Goal: Task Accomplishment & Management: Manage account settings

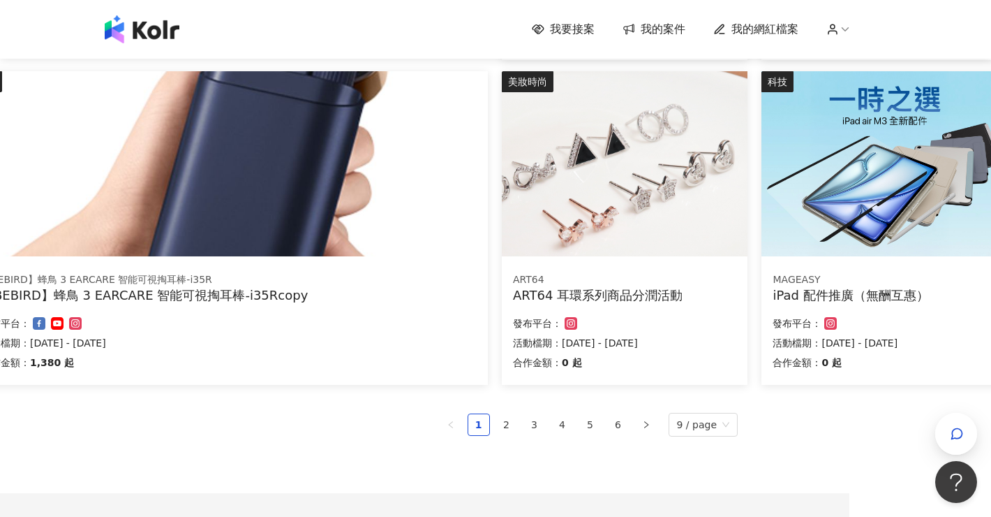
click at [675, 48] on div "我要接案 我的案件 我的網紅檔案" at bounding box center [495, 29] width 991 height 59
click at [672, 35] on span "我的案件" at bounding box center [663, 29] width 45 height 15
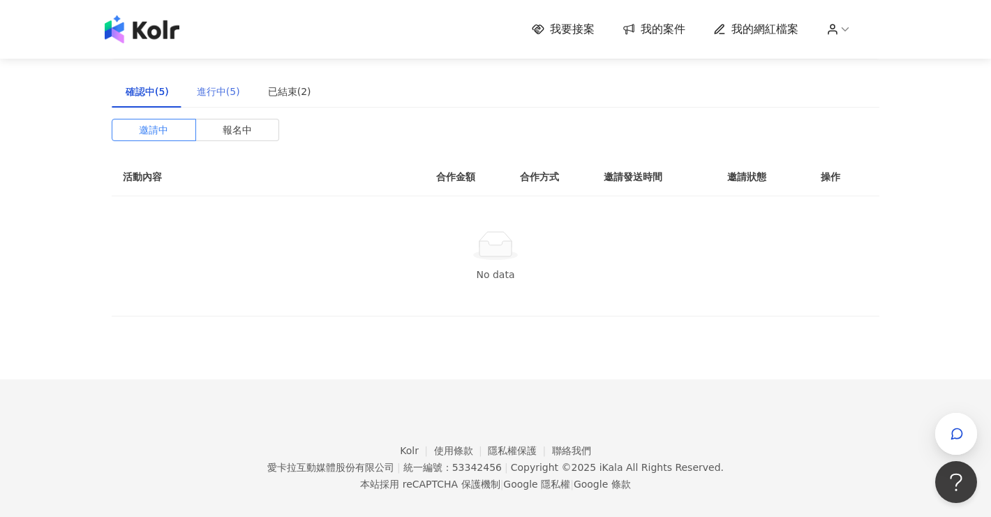
click at [193, 80] on div "進行中(5)" at bounding box center [218, 91] width 71 height 32
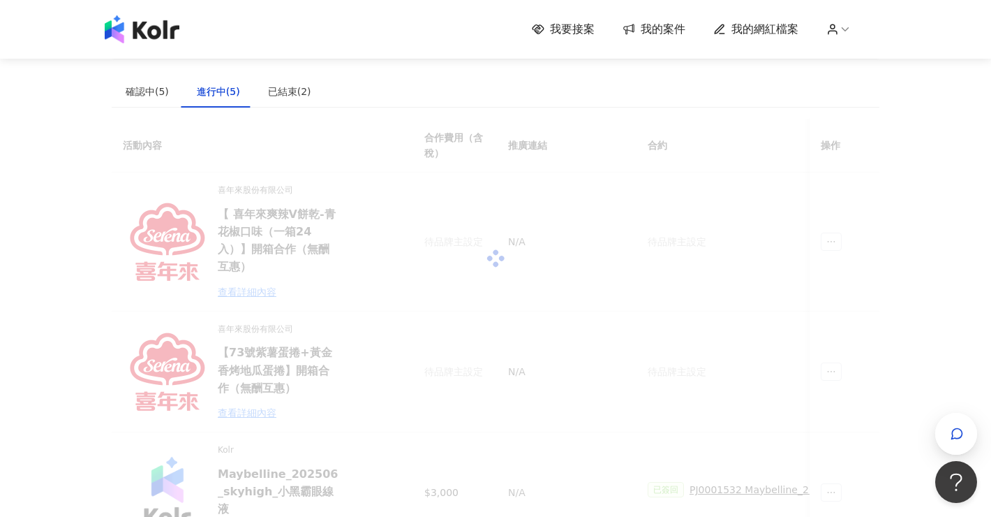
click at [198, 90] on div "進行中(5)" at bounding box center [218, 91] width 43 height 15
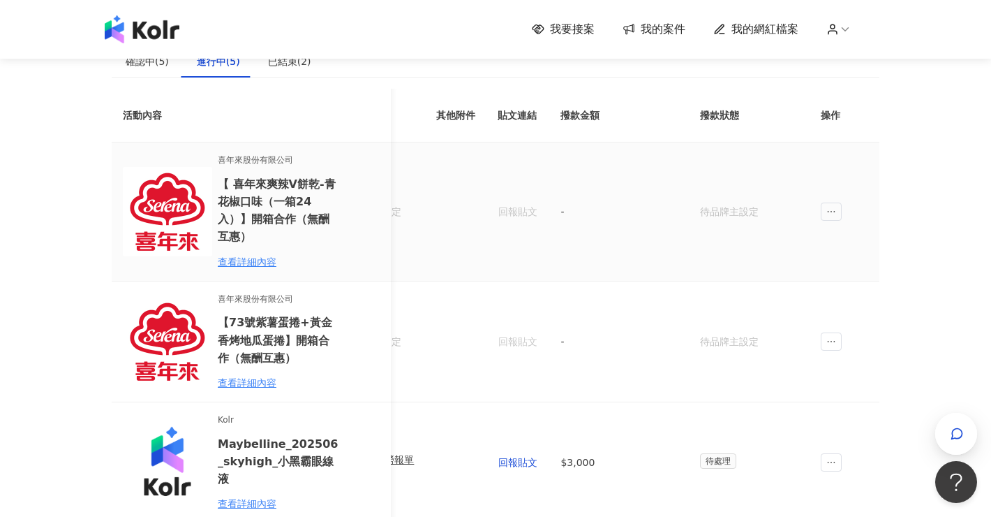
scroll to position [0, 704]
click at [954, 429] on icon "button" at bounding box center [957, 434] width 10 height 10
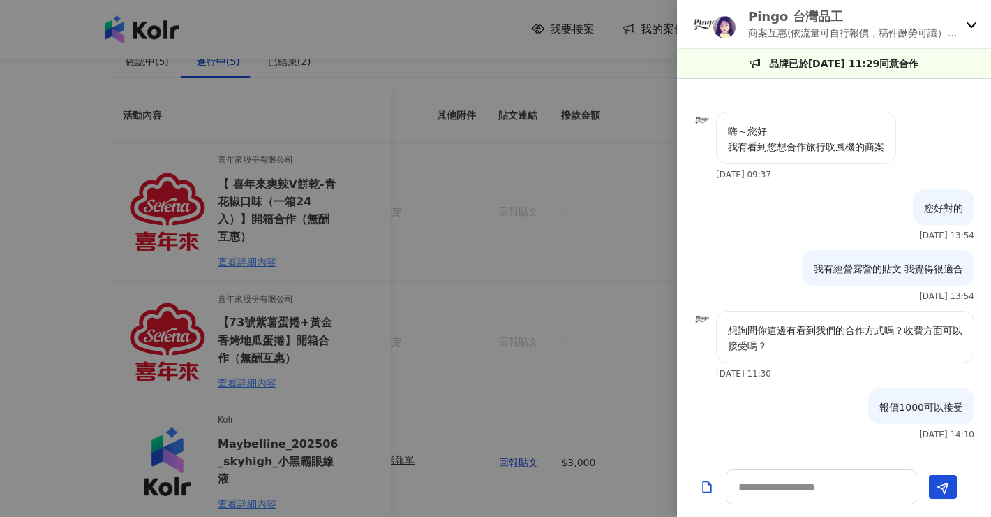
click at [968, 22] on icon at bounding box center [971, 24] width 11 height 11
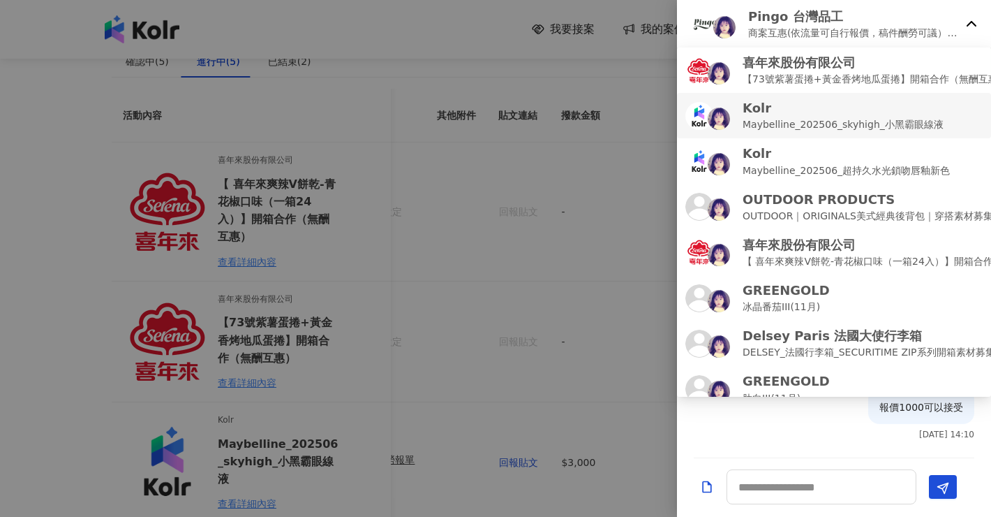
click at [913, 126] on p "Maybelline_202506_skyhigh_小黑霸眼線液" at bounding box center [843, 124] width 201 height 15
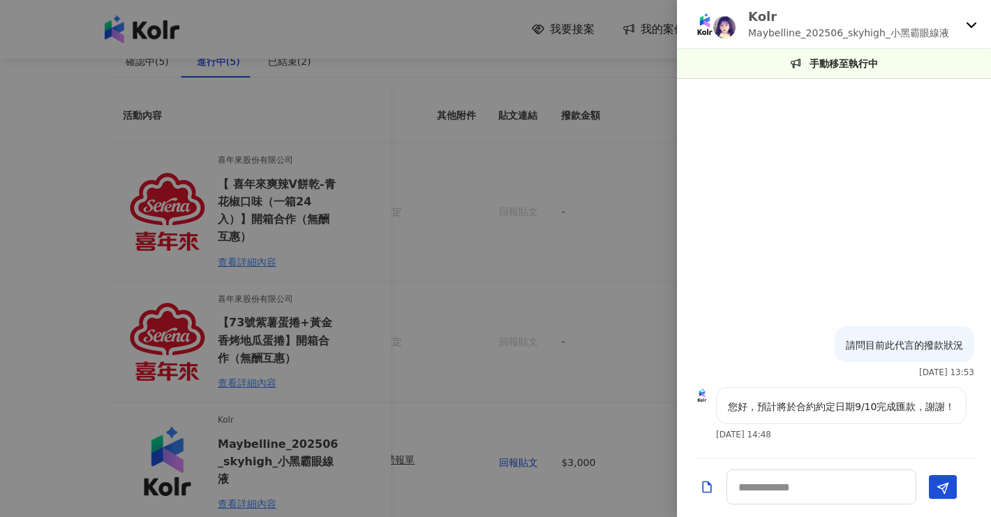
click at [977, 25] on div "Kolr Maybelline_202506_skyhigh_小黑霸眼線液" at bounding box center [834, 24] width 314 height 49
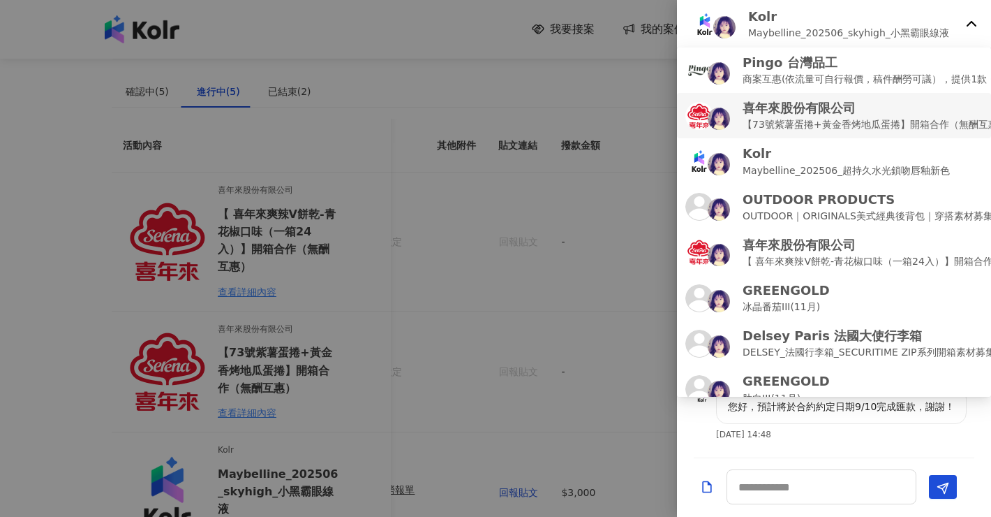
scroll to position [0, 0]
click at [880, 135] on li "喜年來股份有限公司 【73號紫薯蛋捲+黃金香烤地瓜蛋捲】開箱合作（無酬互惠）" at bounding box center [834, 115] width 314 height 45
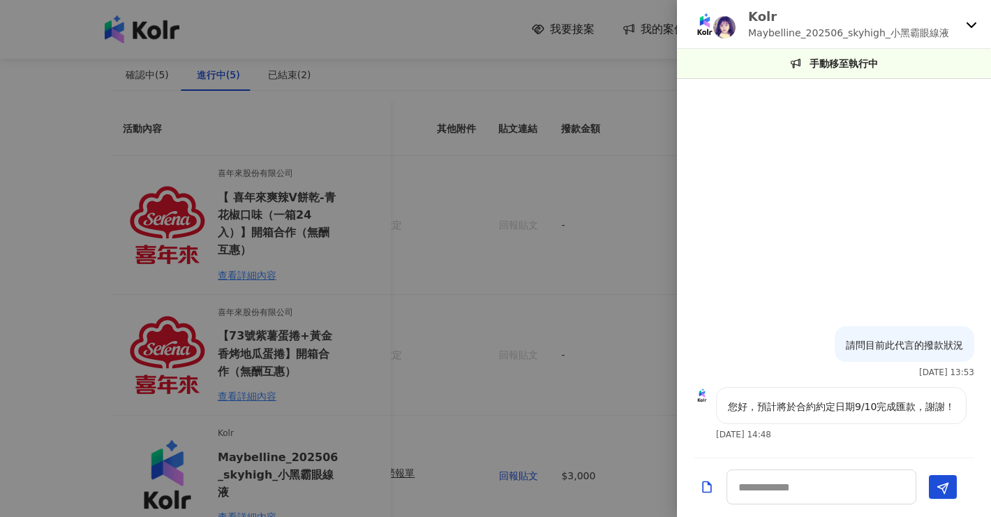
scroll to position [41, 0]
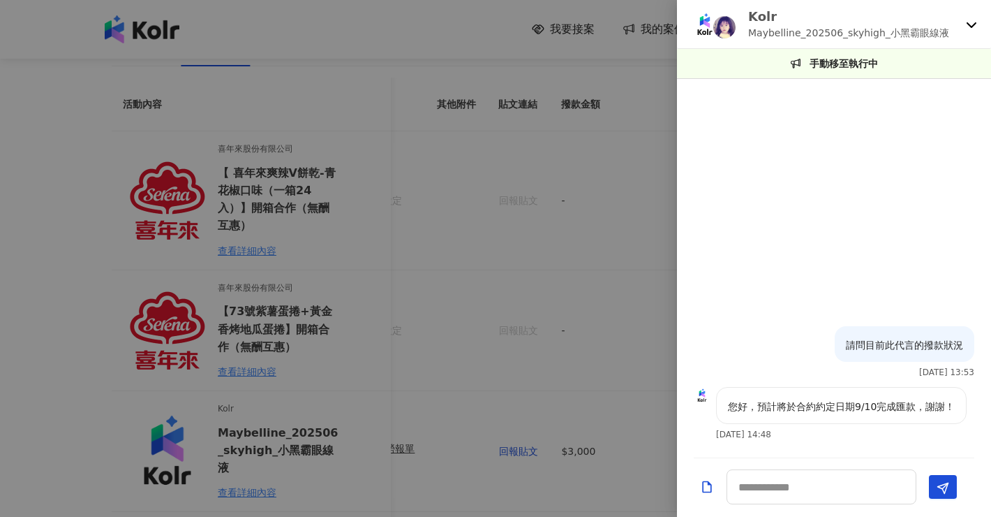
click at [965, 17] on div "Kolr Maybelline_202506_skyhigh_小黑霸眼線液" at bounding box center [834, 24] width 314 height 49
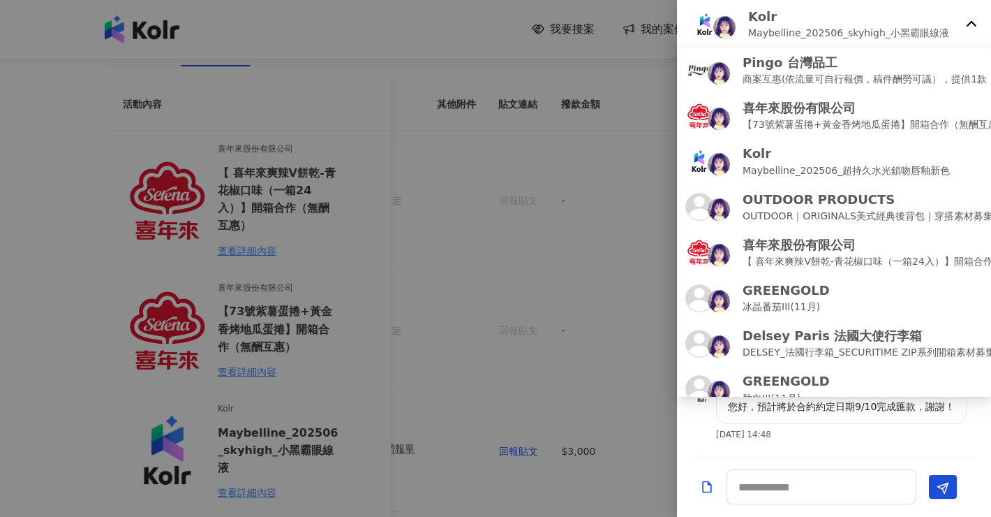
scroll to position [0, 0]
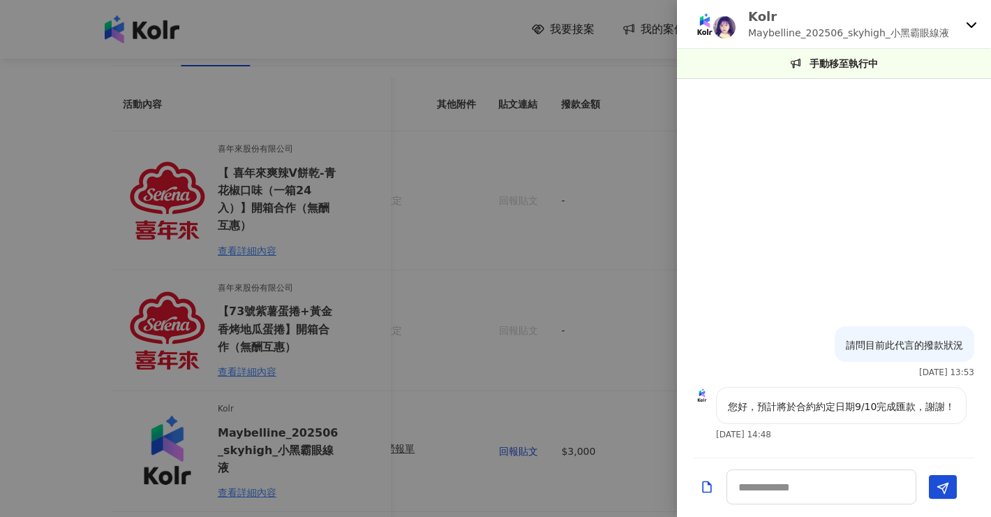
click at [903, 438] on div "您好，預計將於合約約定日期9/10完成匯款，謝謝！ [DATE] 14:48" at bounding box center [841, 413] width 251 height 52
click at [958, 20] on div "Kolr Maybelline_202506_skyhigh_小黑霸眼線液" at bounding box center [825, 24] width 269 height 33
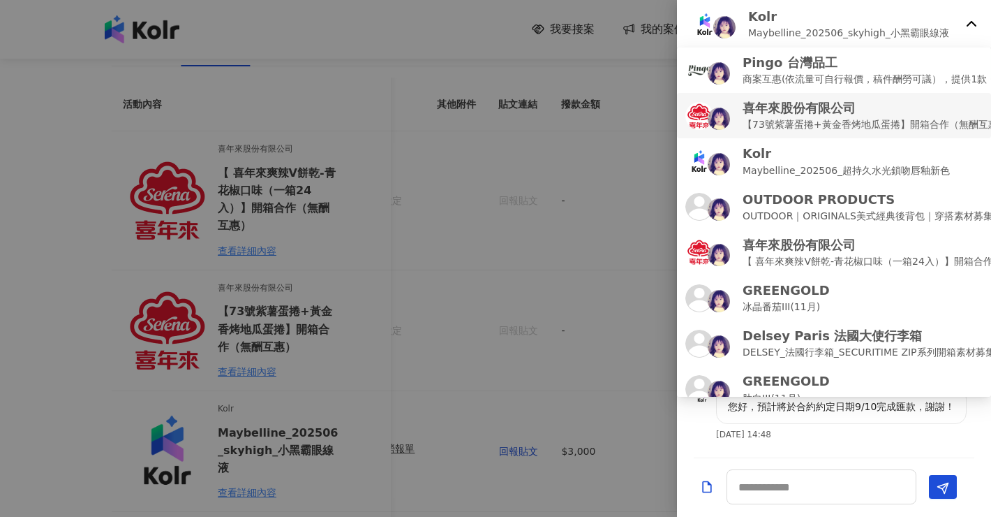
click at [897, 130] on p "【73號紫薯蛋捲+黃金香烤地瓜蛋捲】開箱合作（無酬互惠）" at bounding box center [875, 124] width 265 height 15
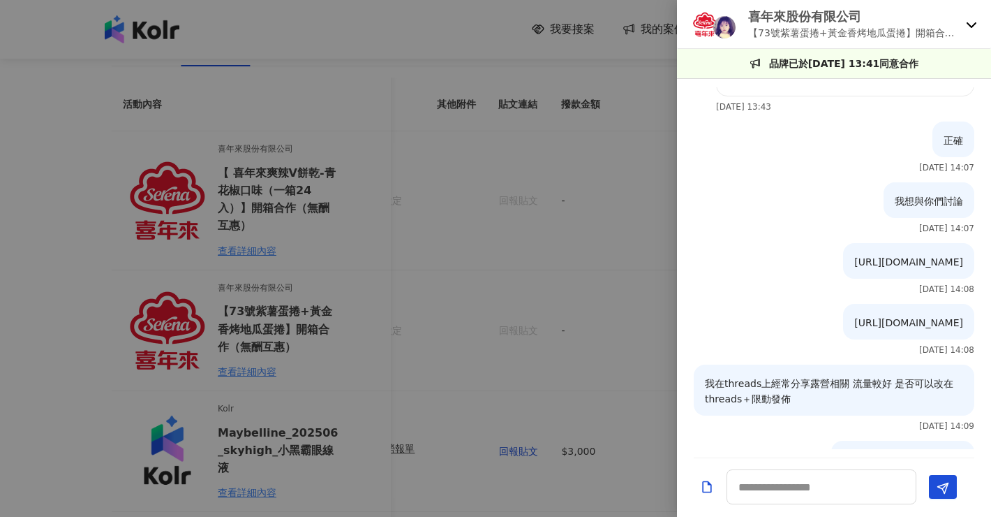
scroll to position [333, 0]
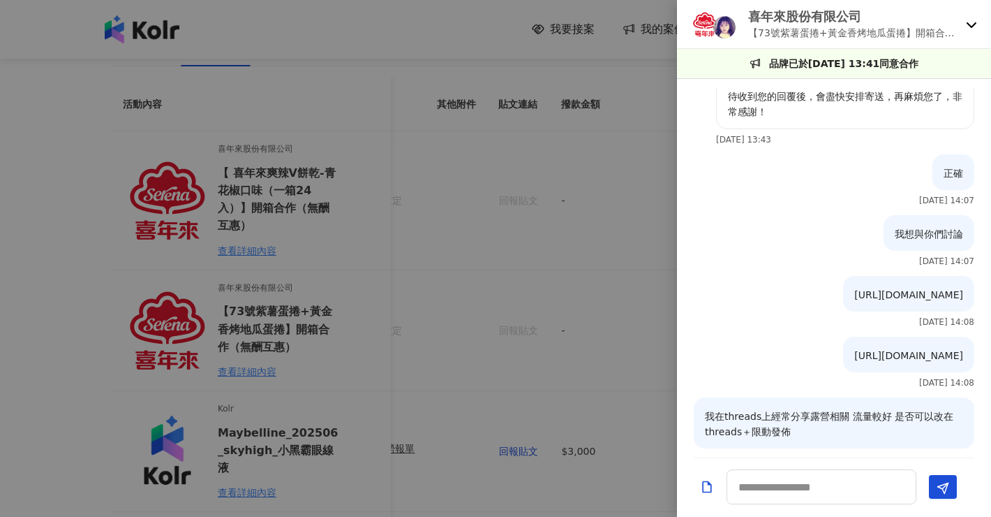
click at [544, 302] on div at bounding box center [495, 258] width 991 height 517
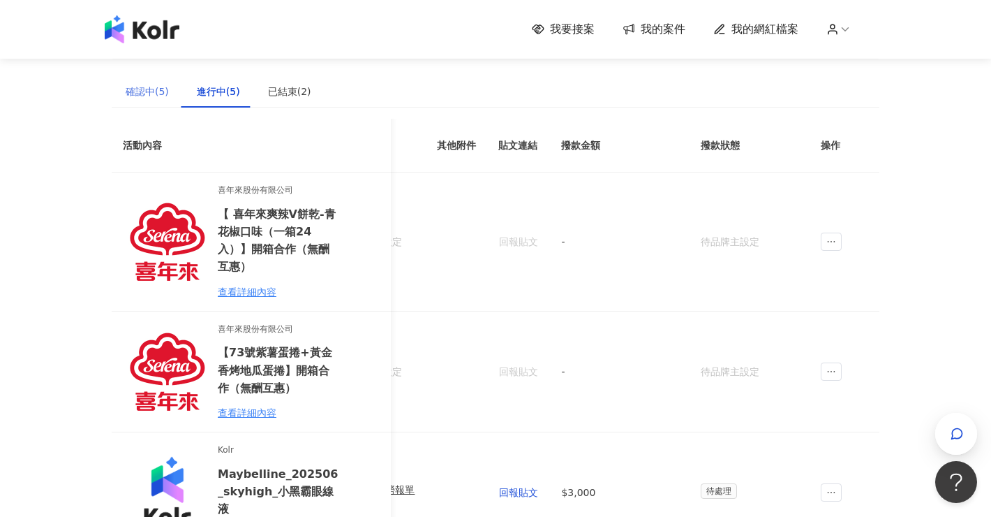
scroll to position [-1, 0]
click at [146, 81] on div "確認中(5)" at bounding box center [147, 91] width 71 height 32
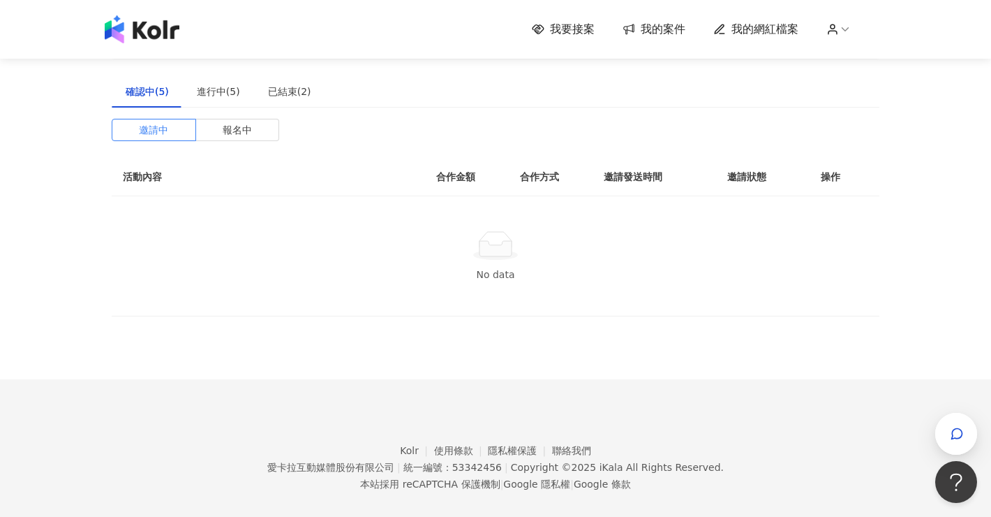
scroll to position [0, 0]
click at [569, 32] on span "我要接案" at bounding box center [572, 29] width 45 height 15
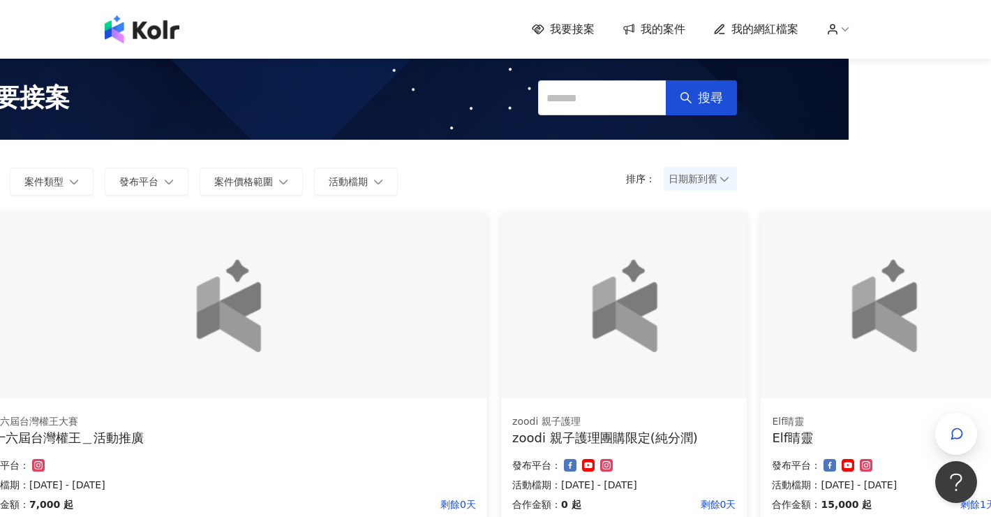
scroll to position [0, 142]
